Goal: Task Accomplishment & Management: Manage account settings

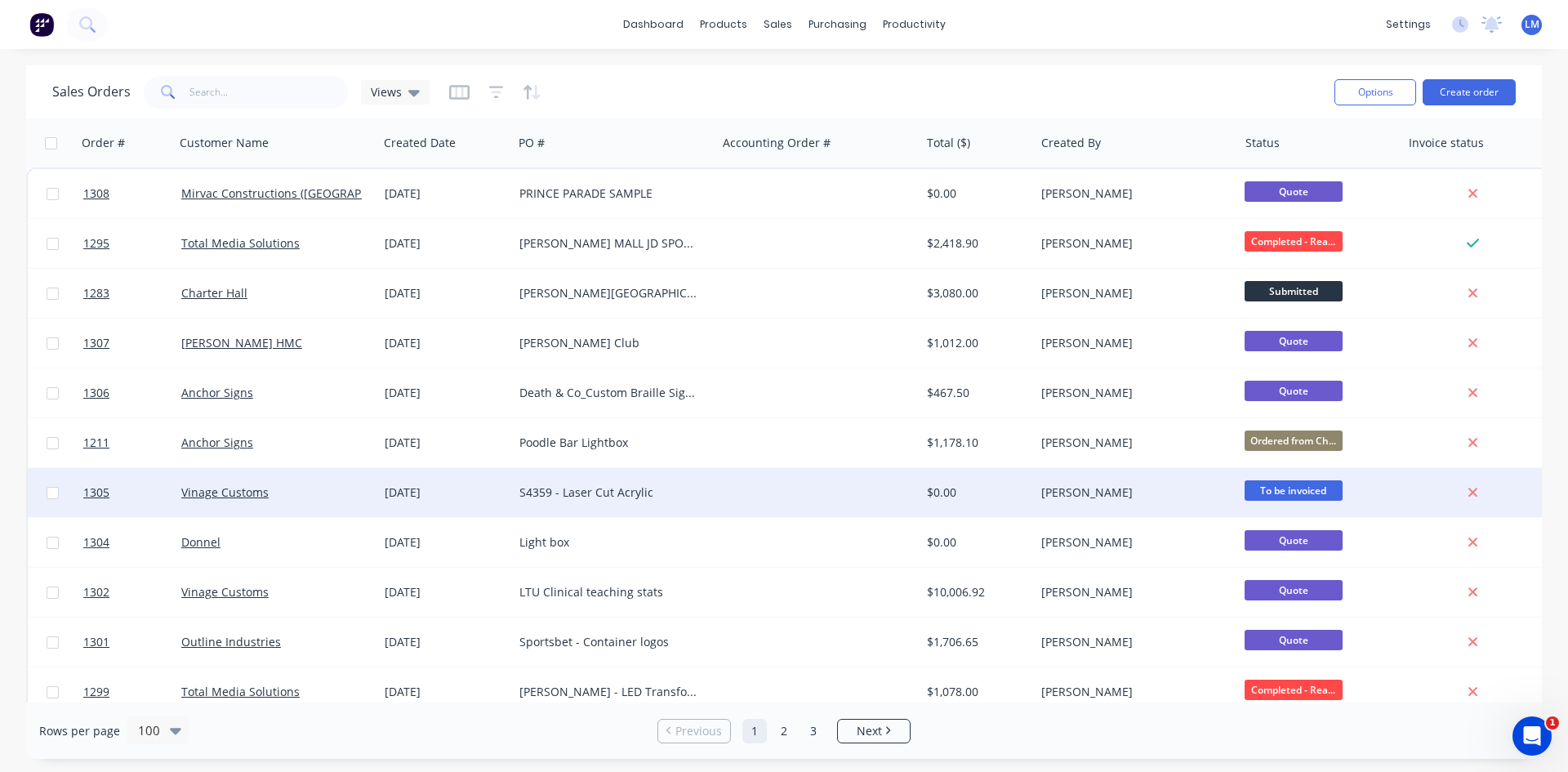
click at [301, 504] on div "Vinage Customs" at bounding box center [276, 492] width 203 height 49
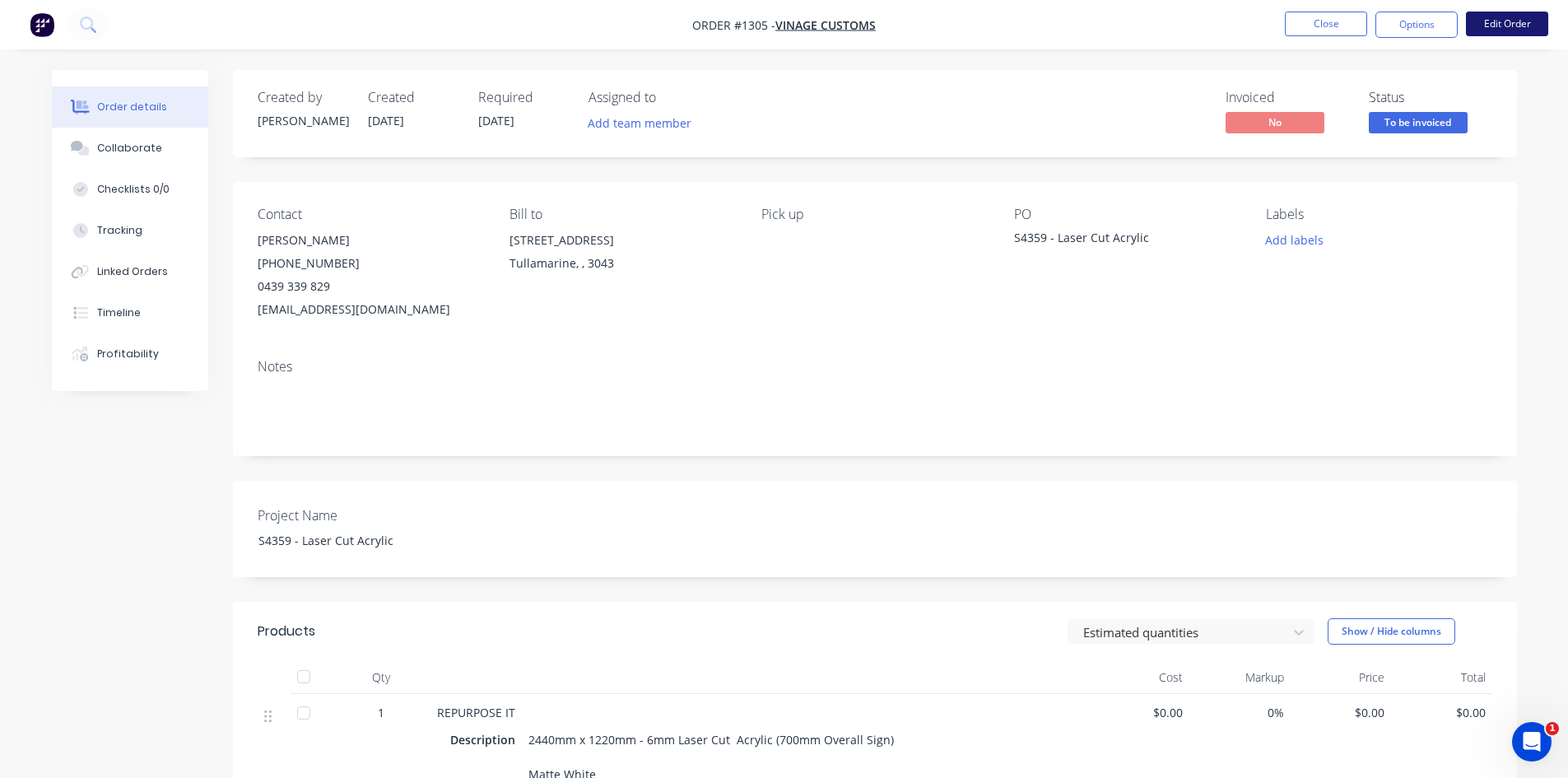
click at [1492, 31] on button "Edit Order" at bounding box center [1507, 24] width 82 height 24
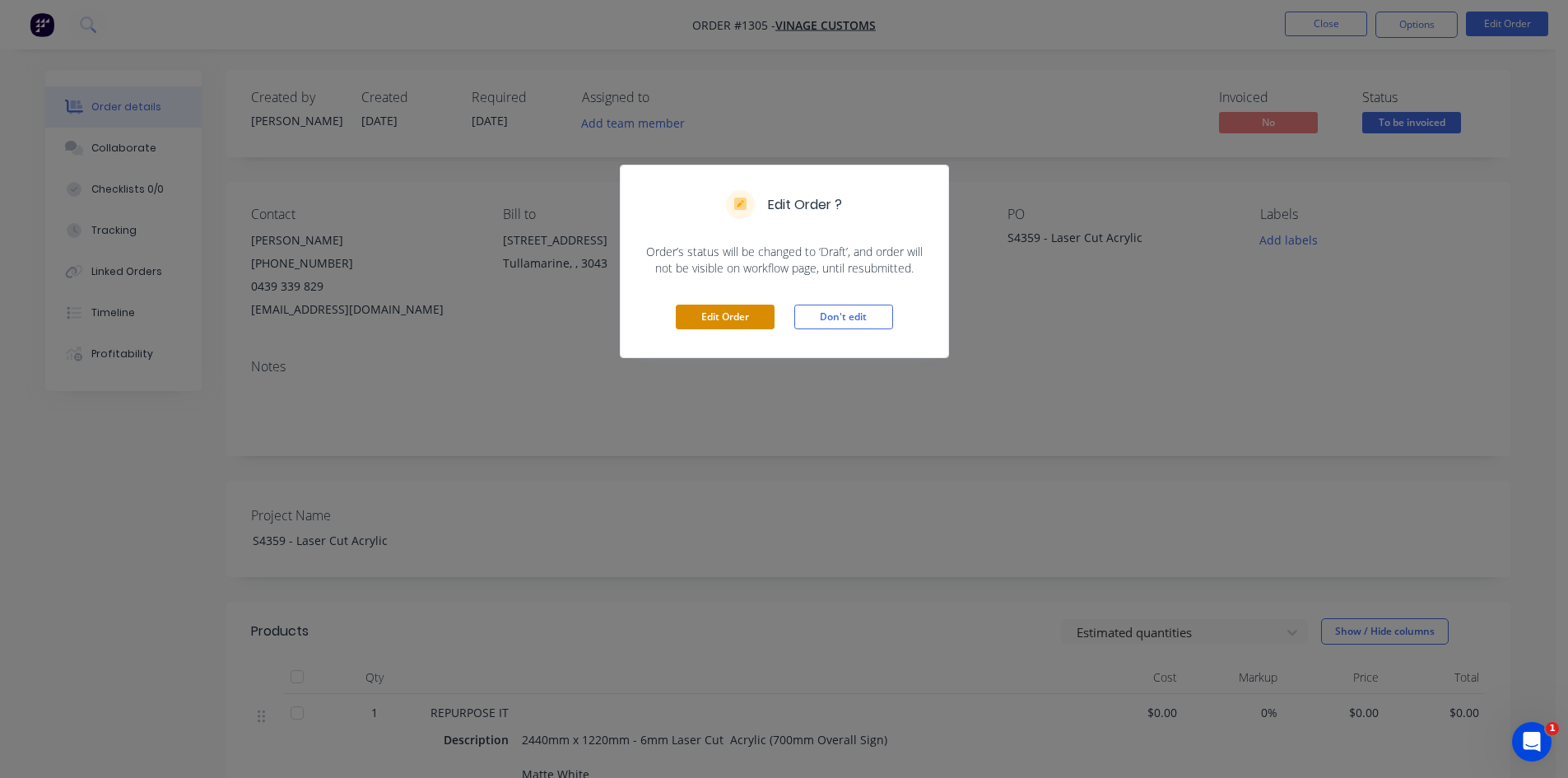
click at [756, 322] on button "Edit Order" at bounding box center [725, 316] width 99 height 24
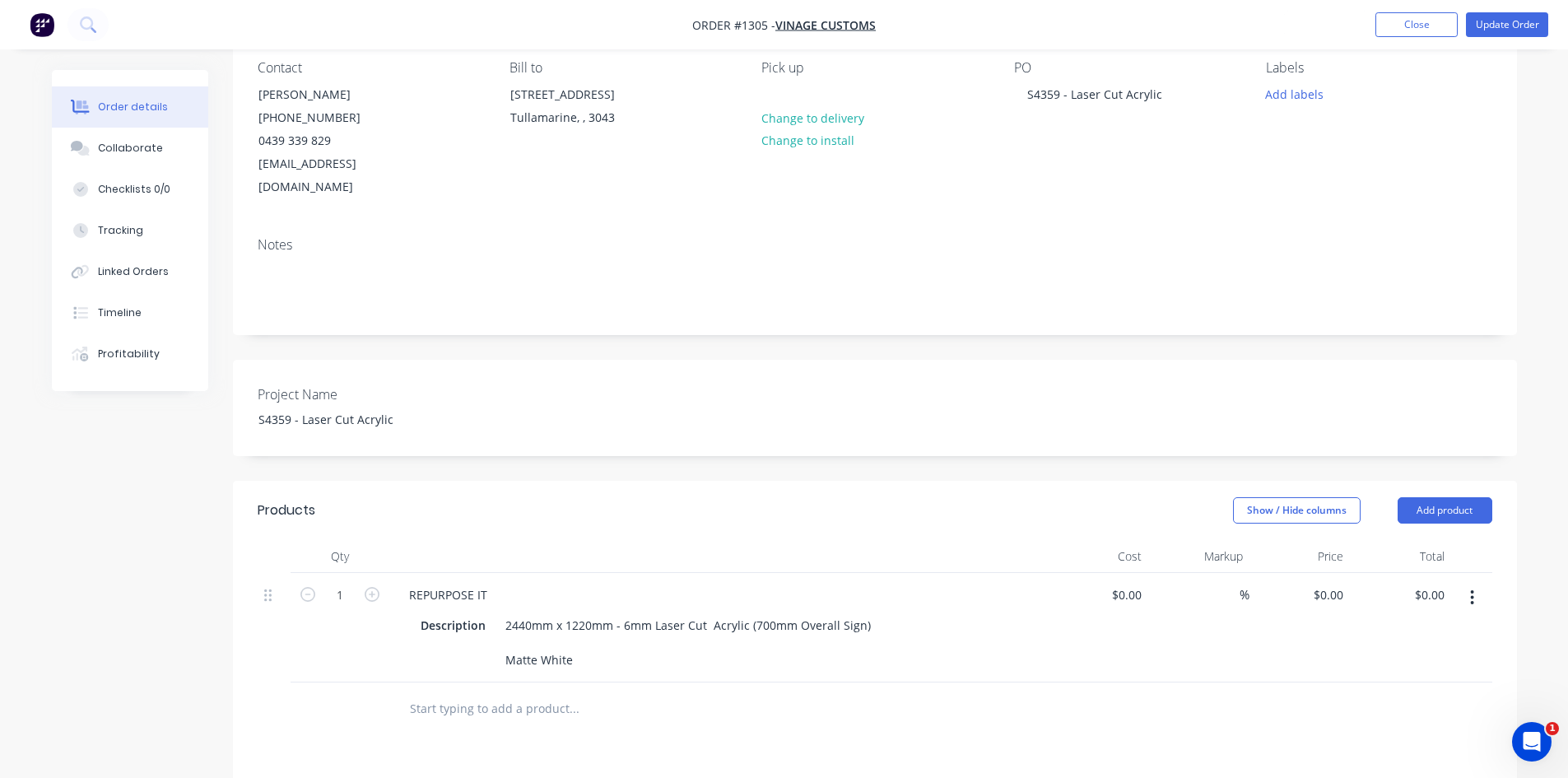
scroll to position [502, 0]
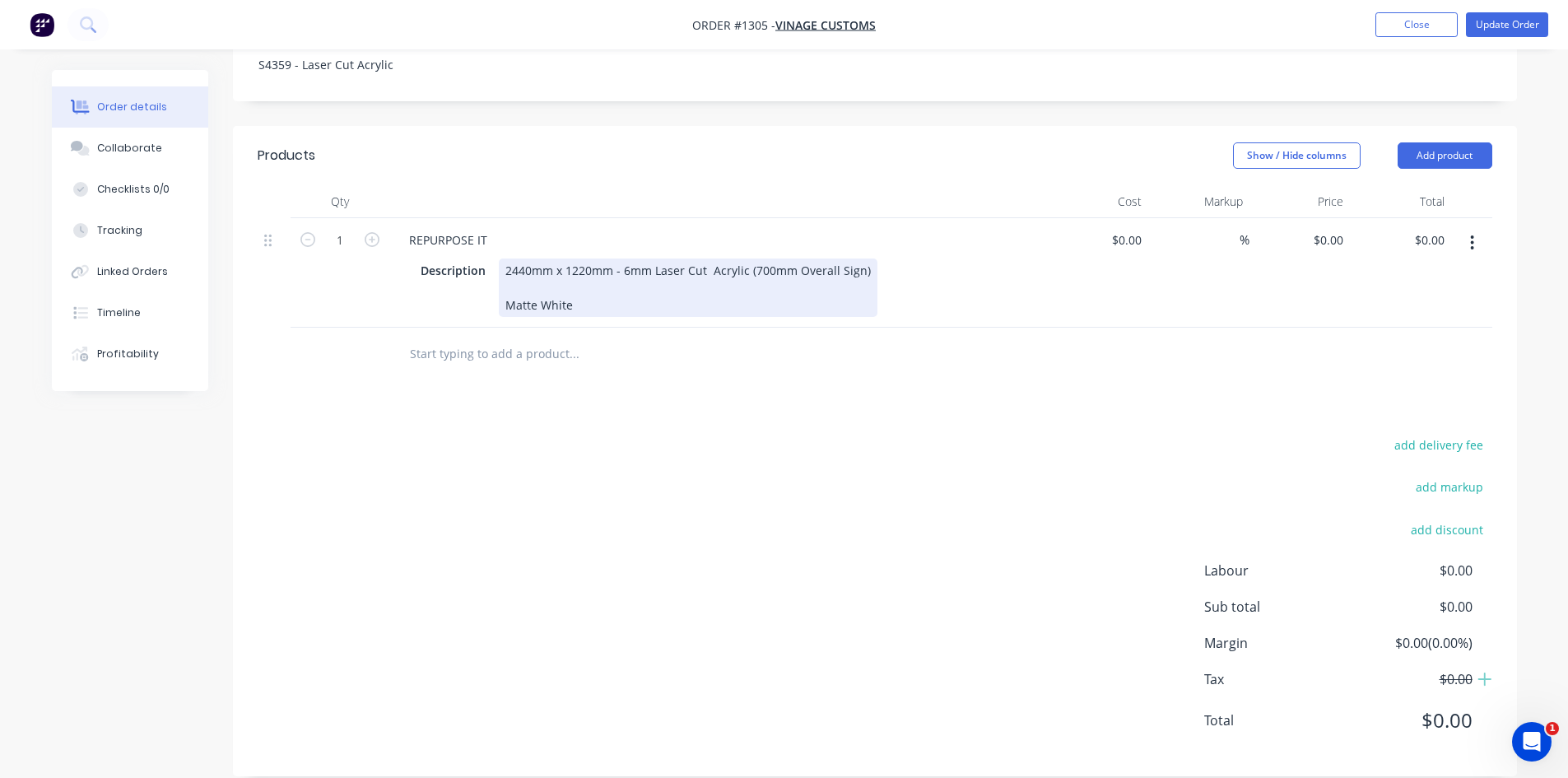
click at [597, 276] on div "2440mm x 1220mm - 6mm Laser Cut Acrylic (700mm Overall Sign) Matte White" at bounding box center [688, 287] width 379 height 59
drag, startPoint x: 500, startPoint y: 246, endPoint x: 529, endPoint y: 248, distance: 29.1
click at [529, 258] on div "2440mm x 1220mm - 6mm Laser Cut Acrylic (700mm Overall Sign) Matte White" at bounding box center [688, 287] width 379 height 59
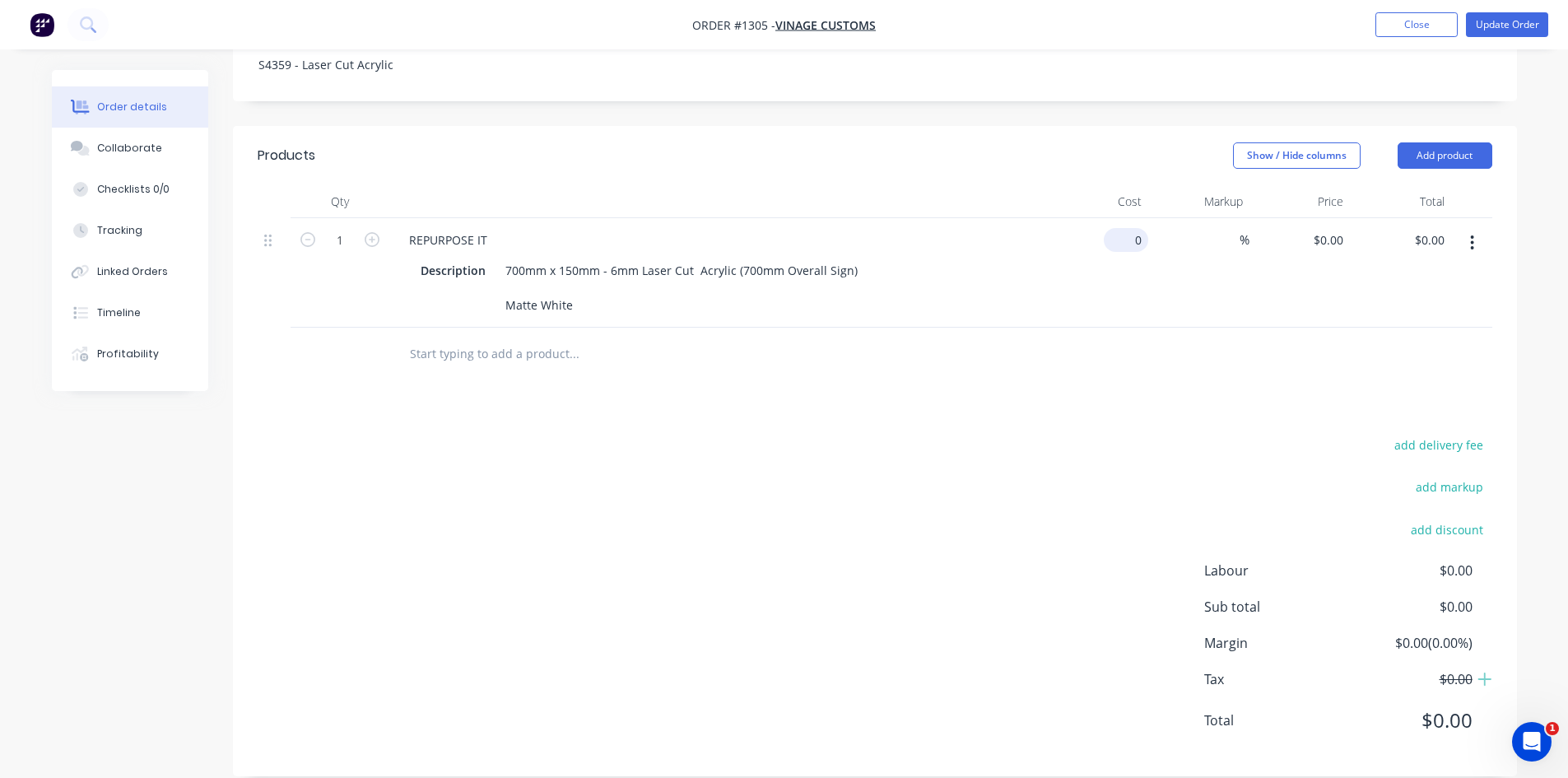
click at [1129, 228] on div "0 $0.00" at bounding box center [1126, 240] width 44 height 24
type input "$0.00"
click at [1324, 228] on div "0 0" at bounding box center [1337, 240] width 25 height 24
type input "$60.00"
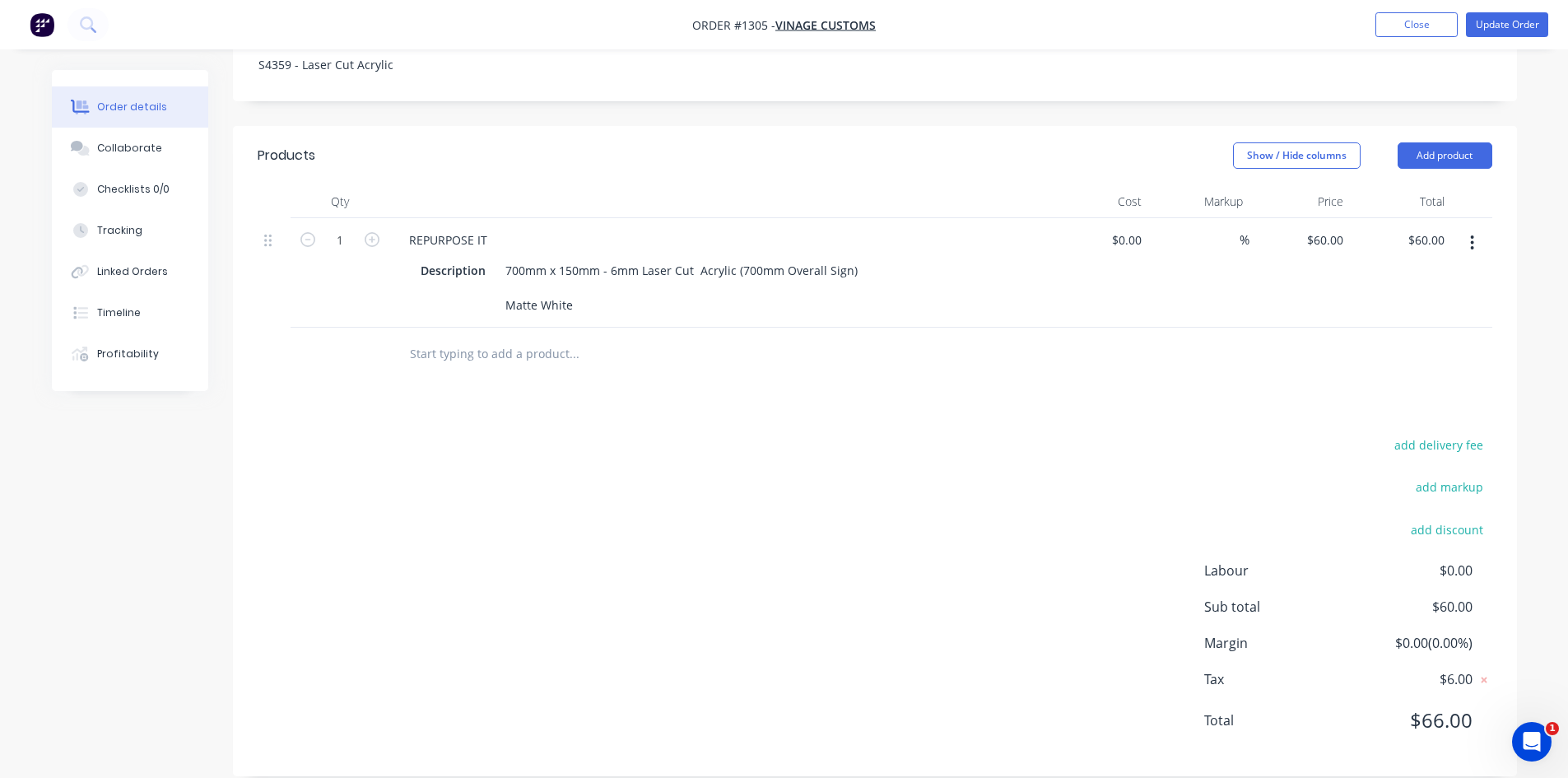
click at [973, 484] on div "add delivery fee add markup add discount Labour $0.00 Sub total $60.00 Margin $…" at bounding box center [874, 592] width 1235 height 318
click at [1504, 26] on button "Update Order" at bounding box center [1507, 24] width 82 height 24
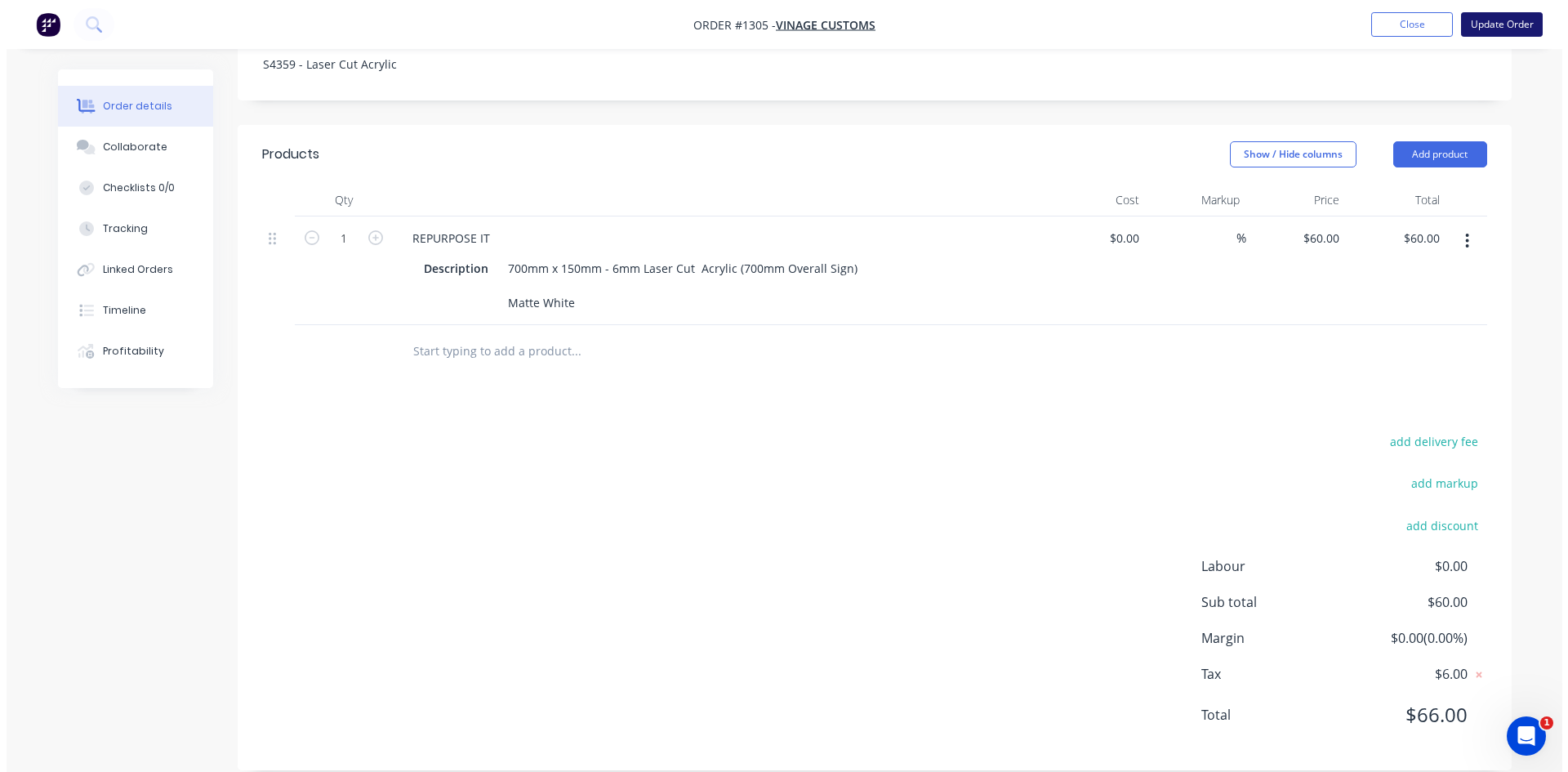
scroll to position [0, 0]
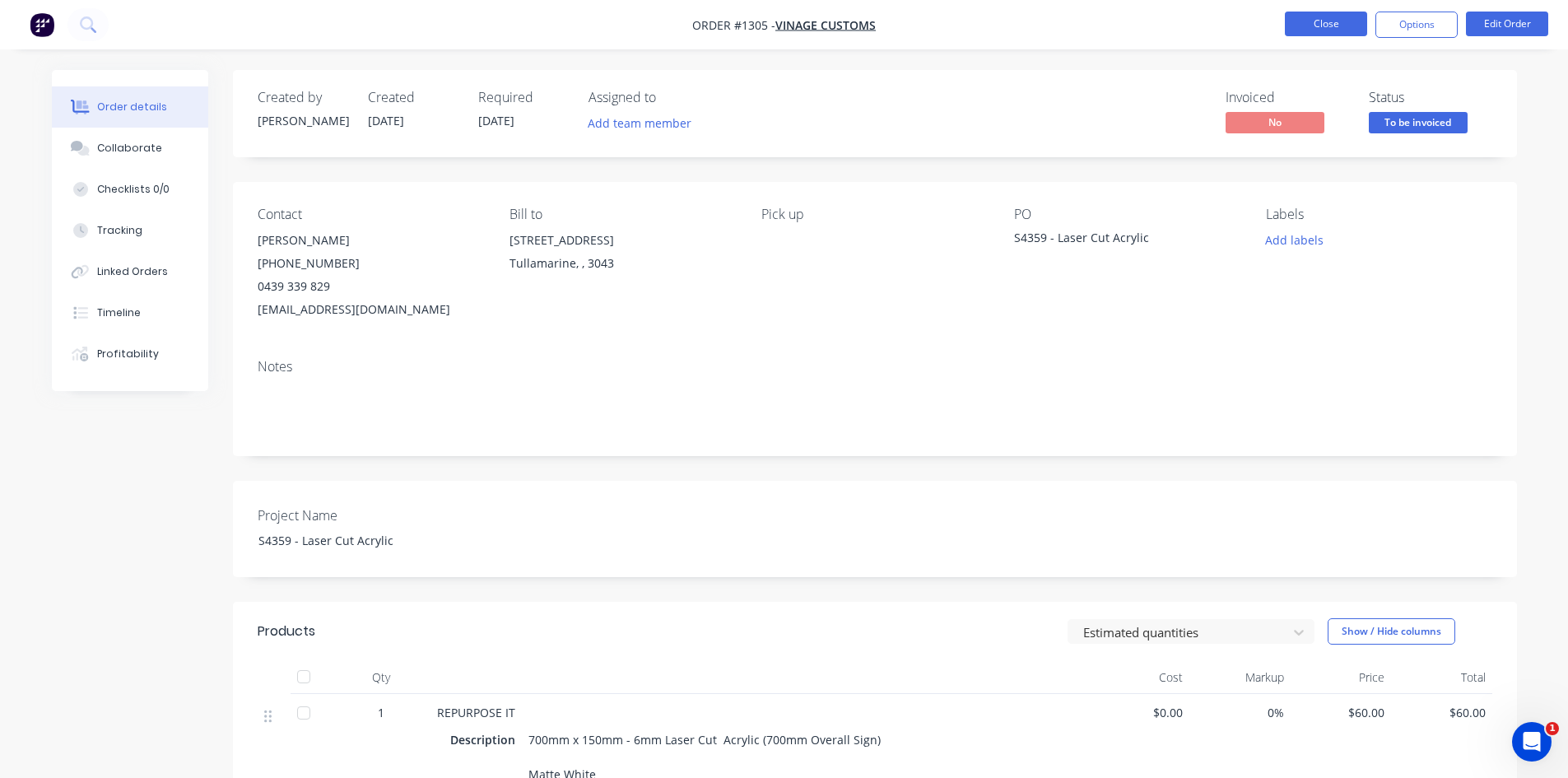
click at [1329, 23] on button "Close" at bounding box center [1326, 24] width 82 height 24
